Goal: Navigation & Orientation: Understand site structure

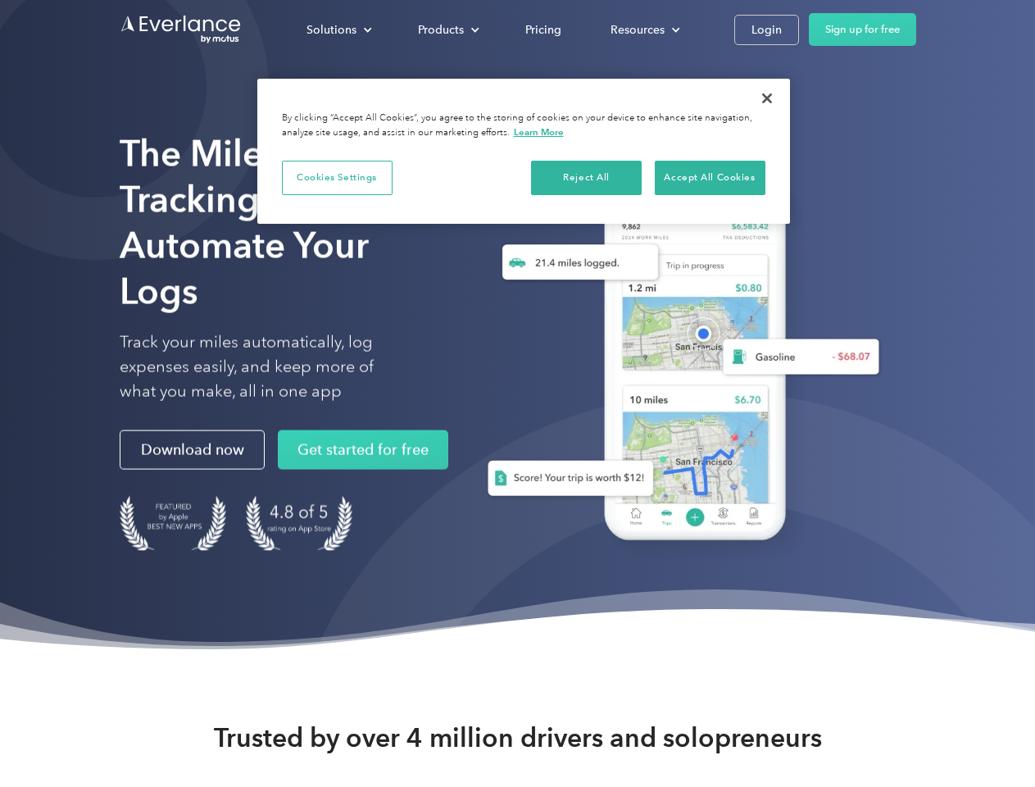
click at [338, 29] on div "Solutions" at bounding box center [331, 30] width 50 height 20
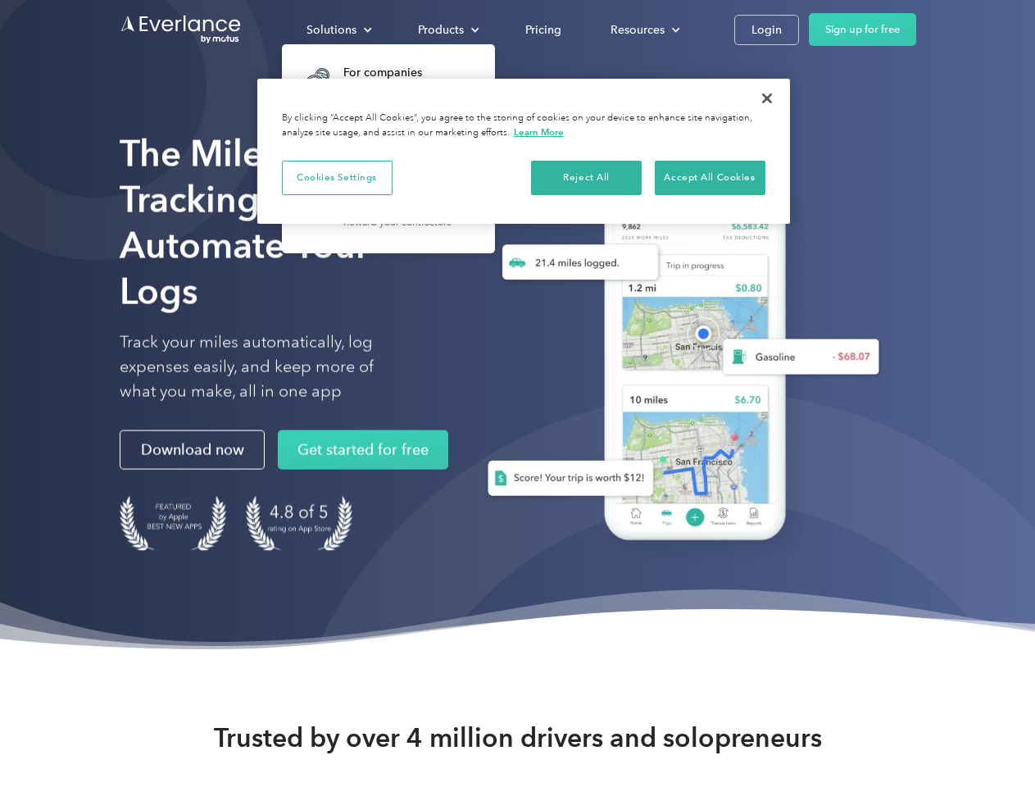
click at [447, 29] on div "Products" at bounding box center [441, 30] width 46 height 20
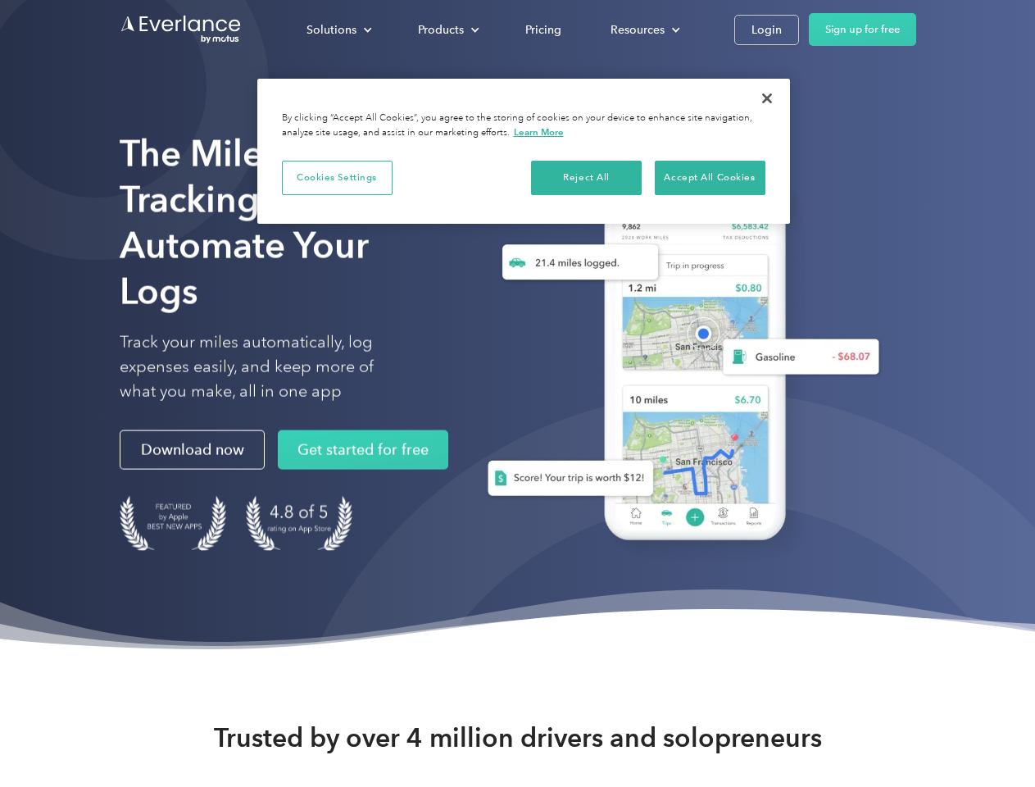
click at [643, 29] on div "Resources" at bounding box center [637, 30] width 54 height 20
click at [337, 177] on button "Cookies Settings" at bounding box center [337, 178] width 111 height 34
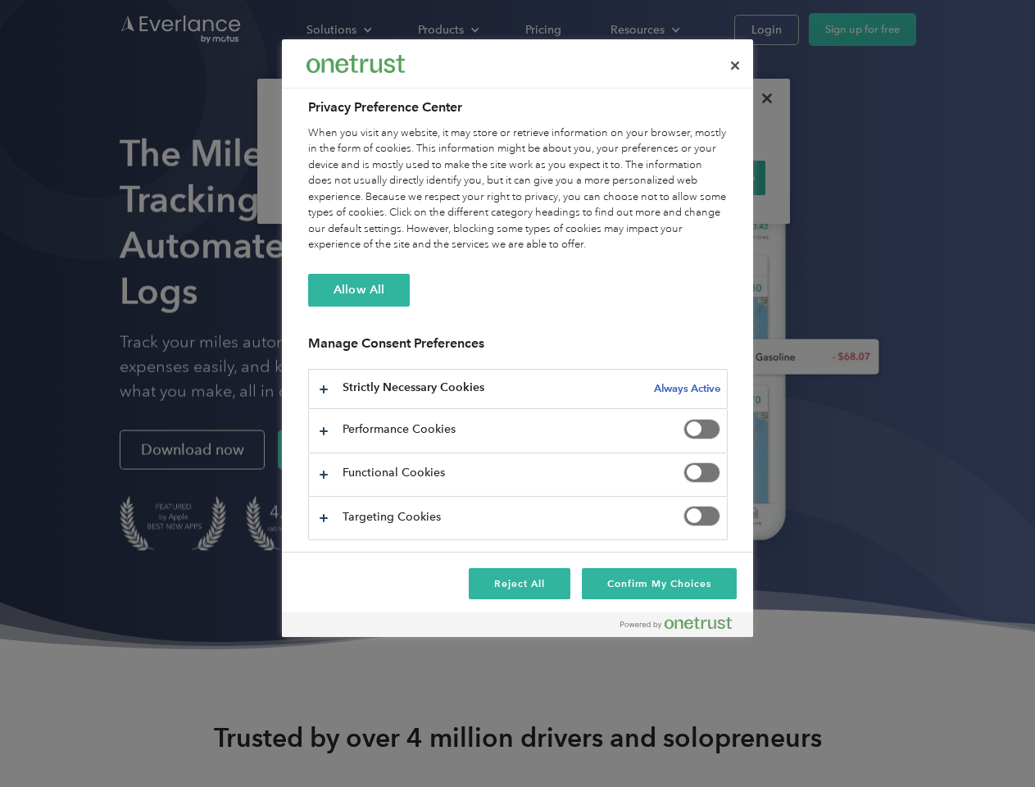
click at [587, 177] on div "When you visit any website, it may store or retrieve information on your browse…" at bounding box center [518, 189] width 420 height 128
click at [710, 177] on div "When you visit any website, it may store or retrieve information on your browse…" at bounding box center [518, 189] width 420 height 128
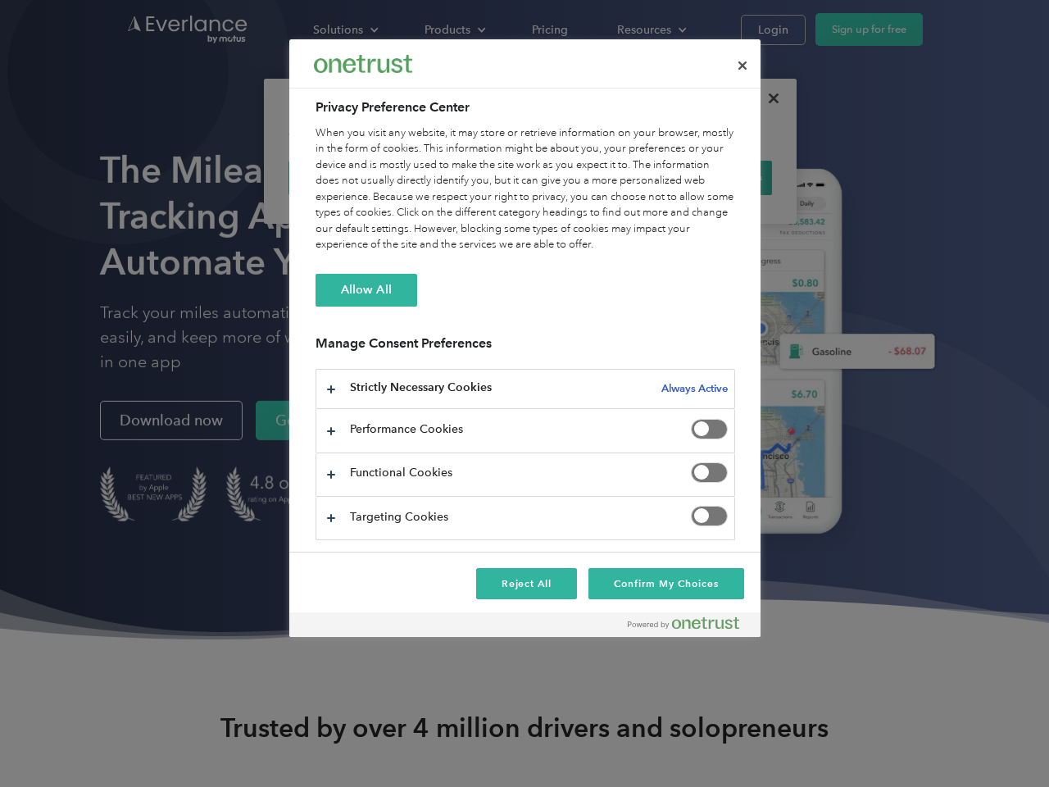
click at [767, 98] on div at bounding box center [524, 393] width 1049 height 787
